Goal: Find specific page/section: Find specific page/section

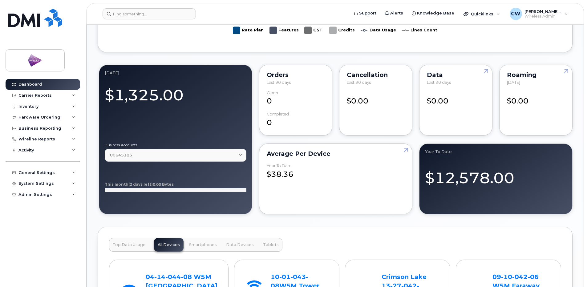
scroll to position [585, 0]
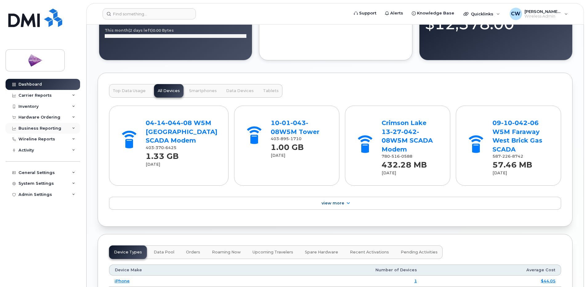
click at [48, 126] on div "Business Reporting" at bounding box center [39, 128] width 43 height 5
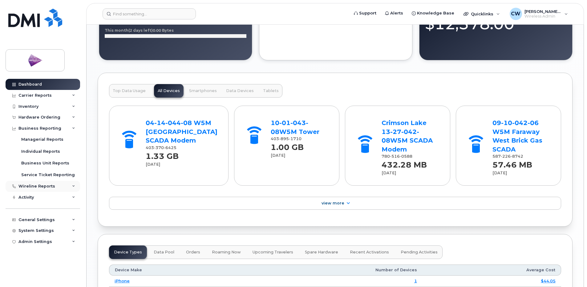
click at [39, 186] on div "Wireline Reports" at bounding box center [36, 186] width 37 height 5
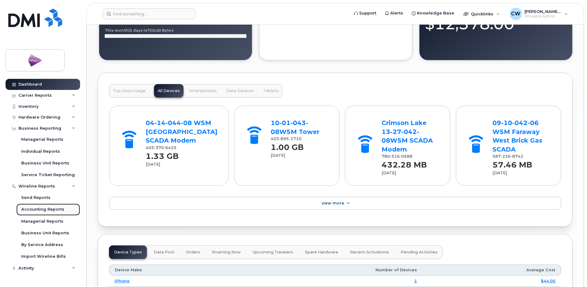
click at [38, 207] on div "Accounting Reports" at bounding box center [42, 210] width 43 height 6
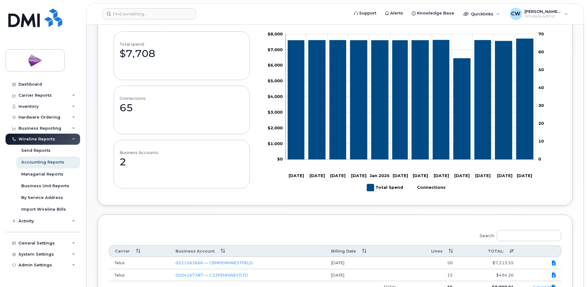
scroll to position [172, 0]
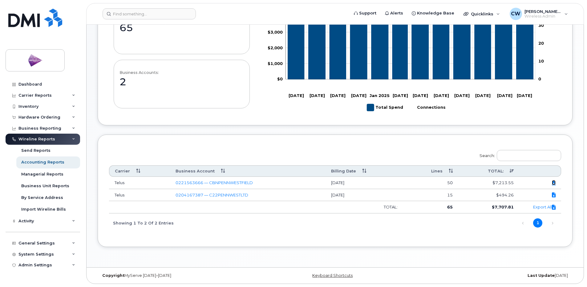
click at [553, 183] on icon at bounding box center [554, 183] width 4 height 0
click at [553, 195] on icon at bounding box center [554, 195] width 4 height 0
